Goal: Entertainment & Leisure: Consume media (video, audio)

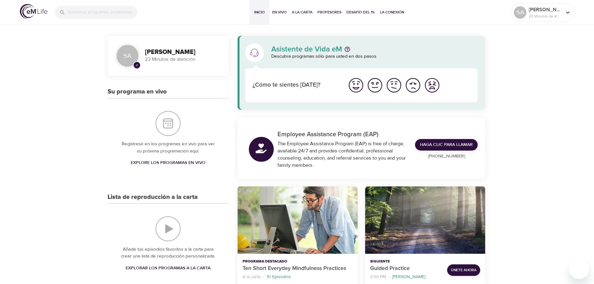
click at [376, 88] on img "Me siento bien" at bounding box center [375, 85] width 17 height 17
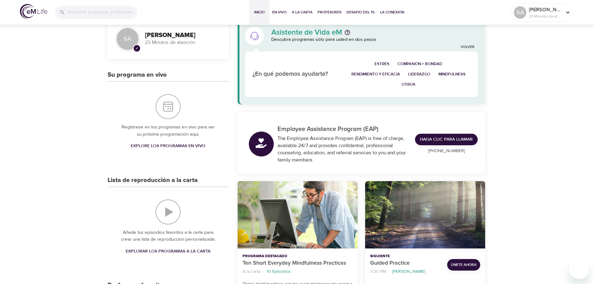
scroll to position [31, 0]
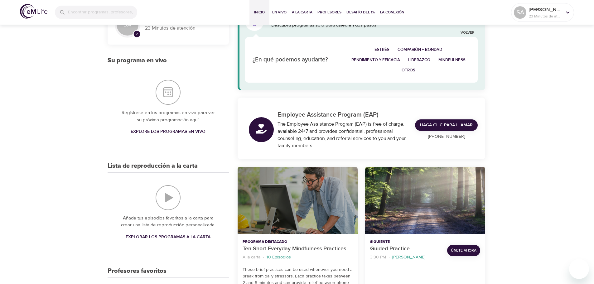
click at [311, 202] on div "Ten Short Everyday Mindfulness Practices" at bounding box center [298, 201] width 120 height 68
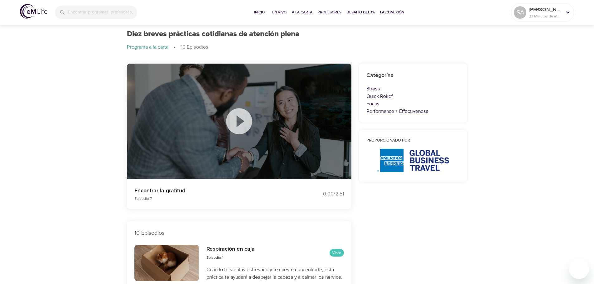
scroll to position [31, 0]
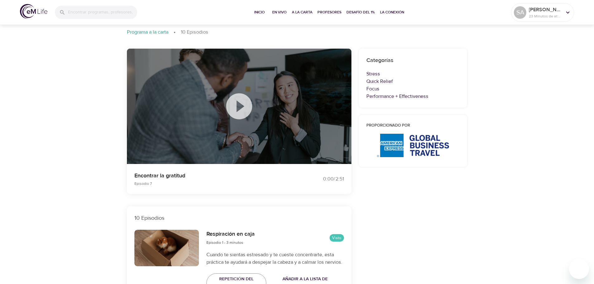
click at [237, 104] on icon at bounding box center [239, 106] width 31 height 31
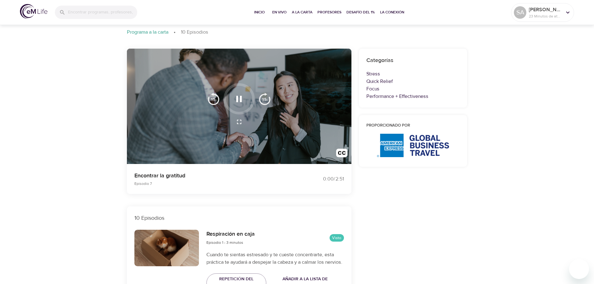
scroll to position [0, 0]
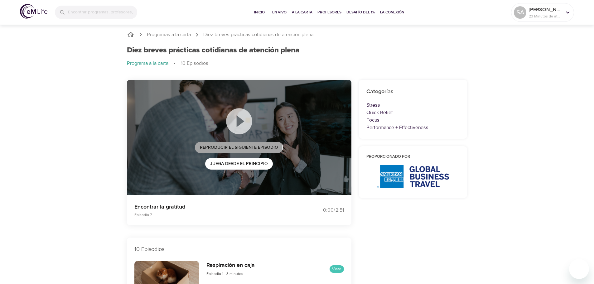
click at [239, 148] on span "Reproducir el siguiente episodio" at bounding box center [239, 148] width 78 height 8
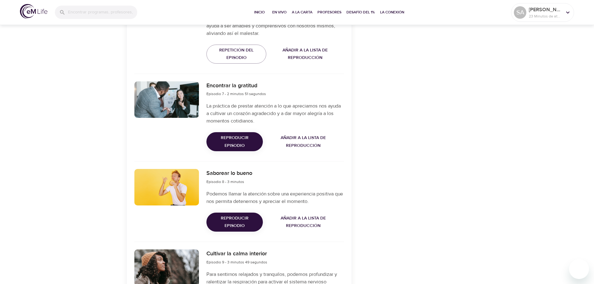
scroll to position [749, 0]
